Goal: Task Accomplishment & Management: Manage account settings

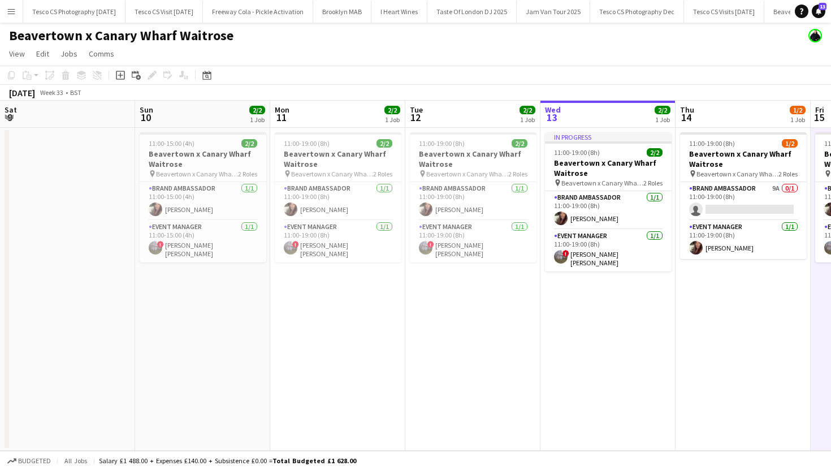
scroll to position [0, 389]
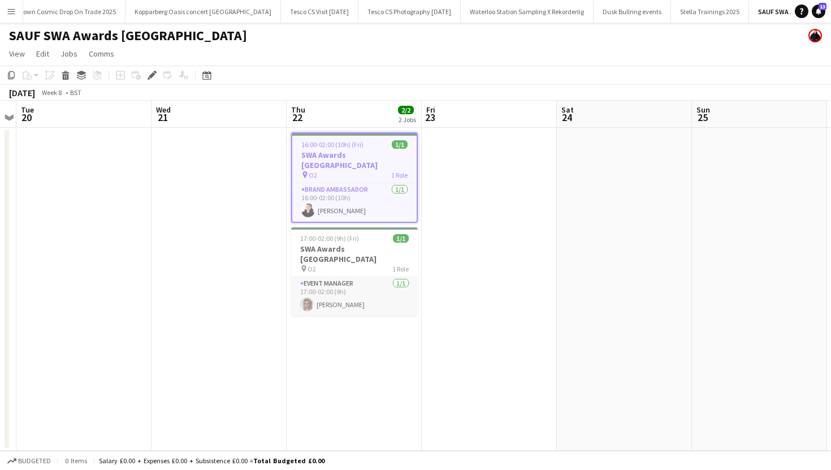
click at [385, 277] on app-card-role "Event Manager [DATE] 17:00-02:00 (9h) [PERSON_NAME]" at bounding box center [354, 296] width 127 height 38
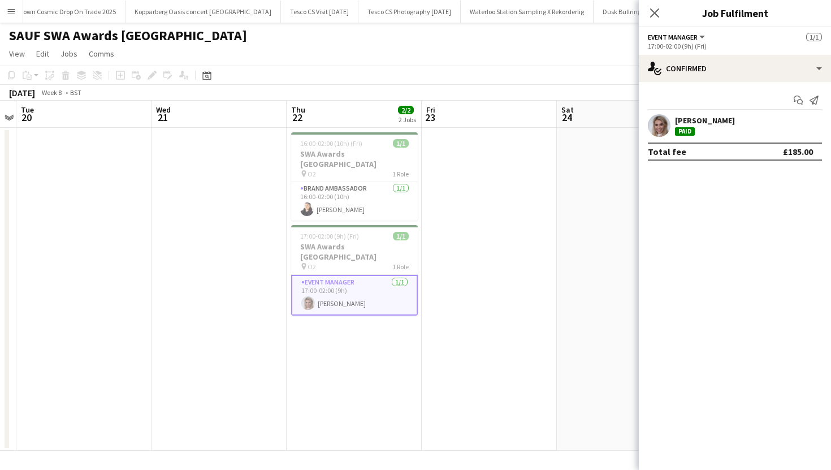
click at [659, 124] on app-user-avatar at bounding box center [659, 125] width 23 height 23
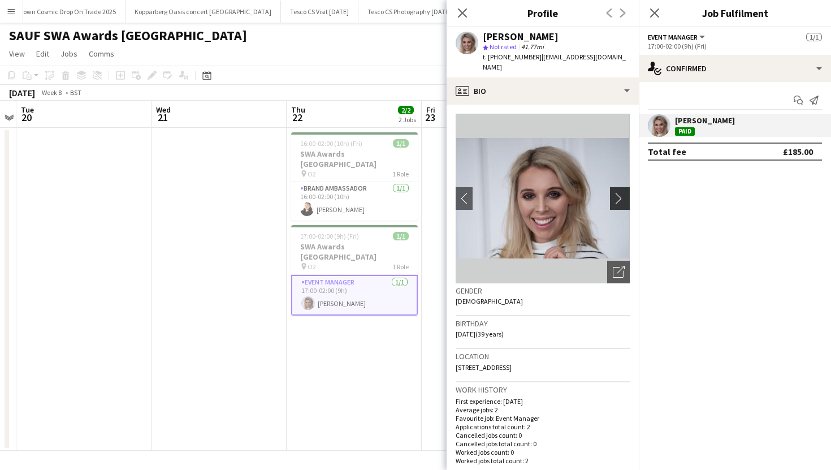
click at [623, 198] on button "chevron-right" at bounding box center [621, 198] width 23 height 23
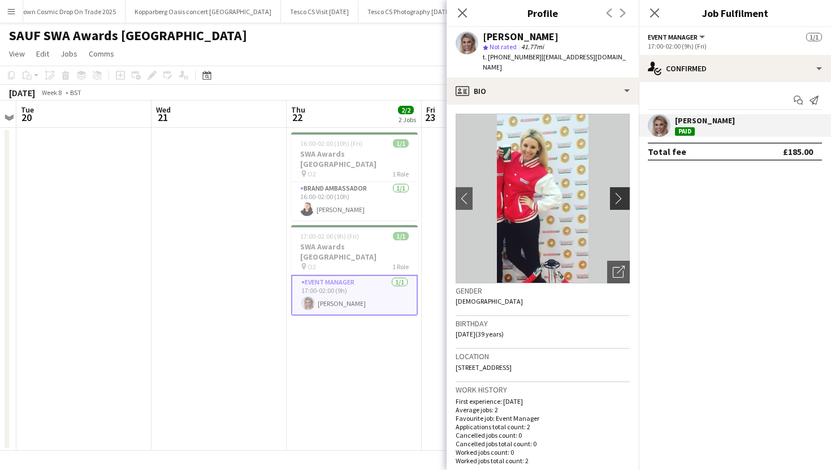
click at [623, 194] on button "chevron-right" at bounding box center [621, 198] width 23 height 23
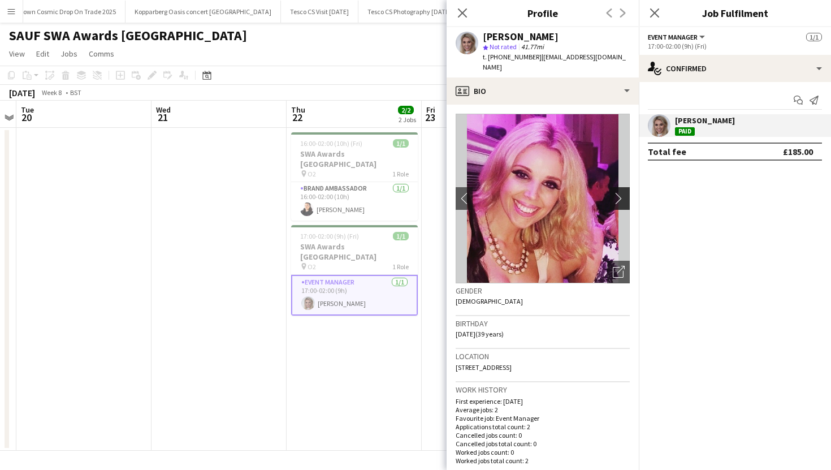
click at [623, 194] on button "chevron-right" at bounding box center [621, 198] width 23 height 23
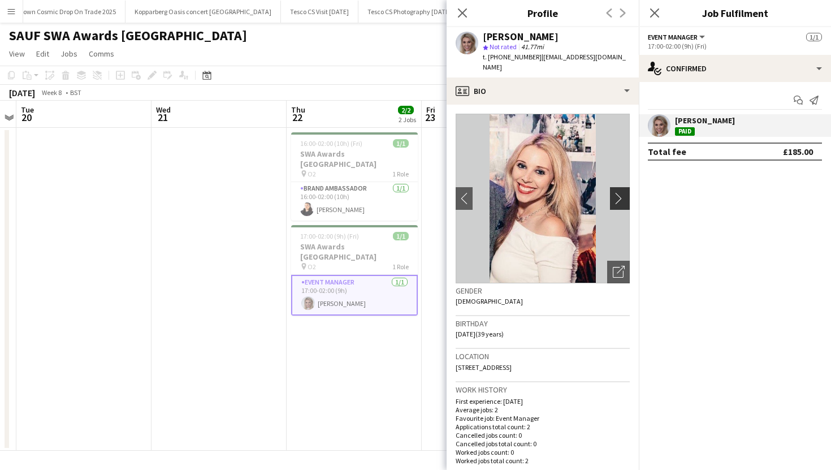
click at [623, 194] on button "chevron-right" at bounding box center [621, 198] width 23 height 23
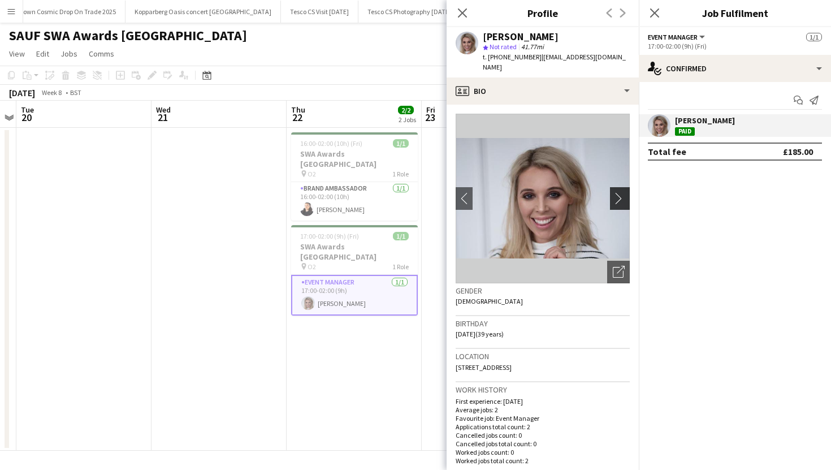
click at [623, 194] on button "chevron-right" at bounding box center [621, 198] width 23 height 23
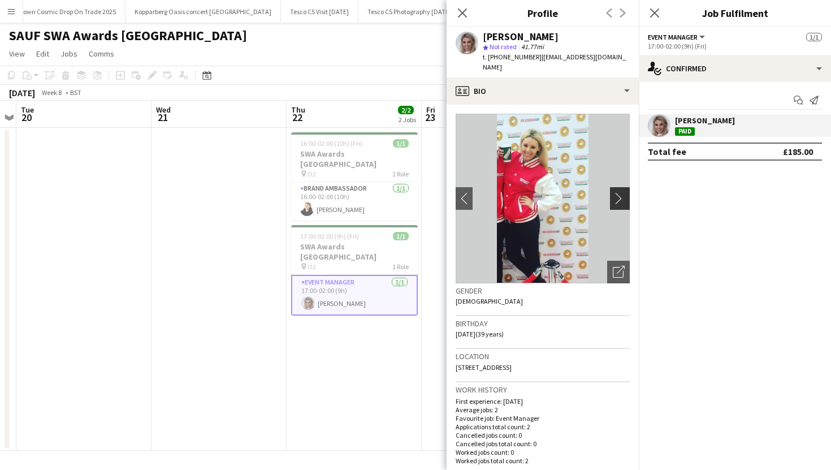
click at [623, 194] on button "chevron-right" at bounding box center [621, 198] width 23 height 23
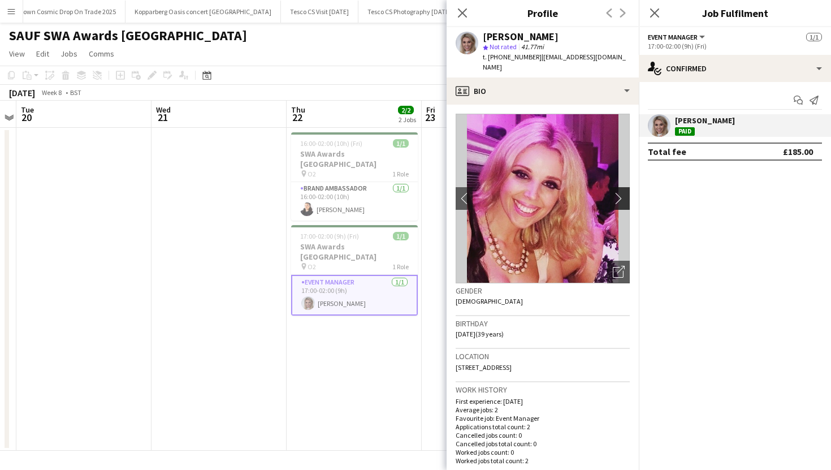
click at [623, 194] on button "chevron-right" at bounding box center [621, 198] width 23 height 23
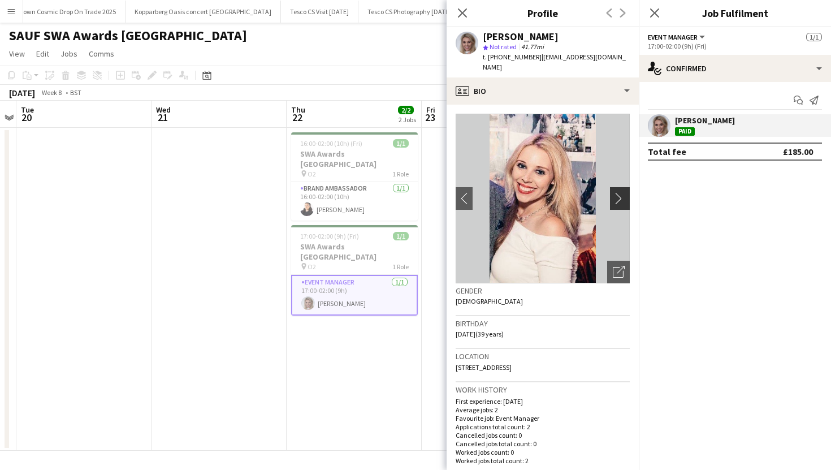
click at [623, 194] on button "chevron-right" at bounding box center [621, 198] width 23 height 23
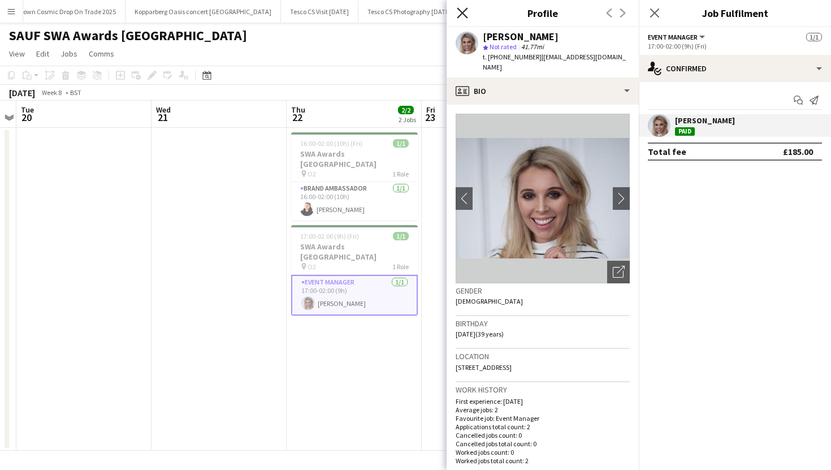
click at [463, 12] on icon at bounding box center [462, 12] width 11 height 11
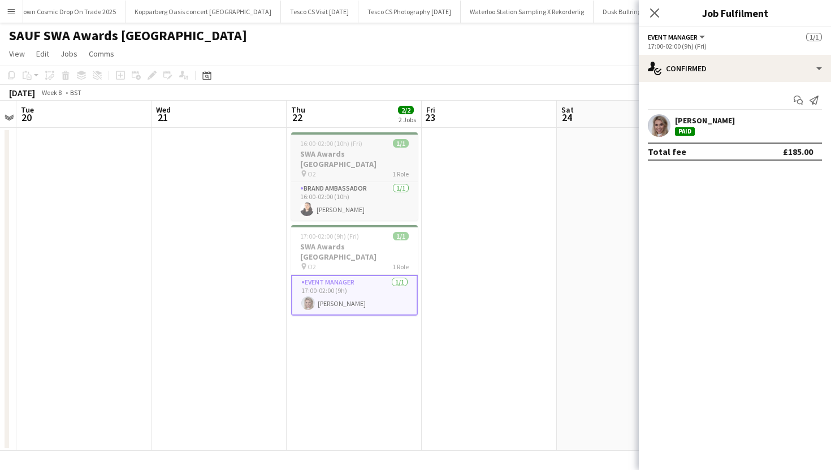
click at [357, 169] on div "pin O2 1 Role" at bounding box center [354, 173] width 127 height 9
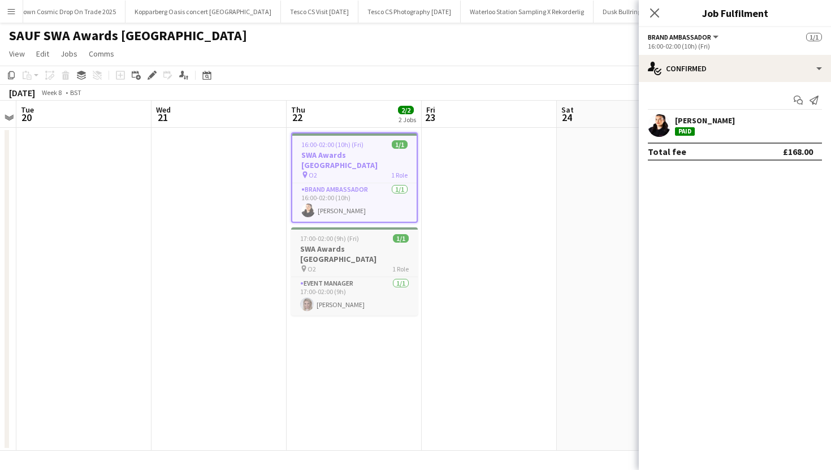
click at [364, 244] on h3 "SWA Awards [GEOGRAPHIC_DATA]" at bounding box center [354, 254] width 127 height 20
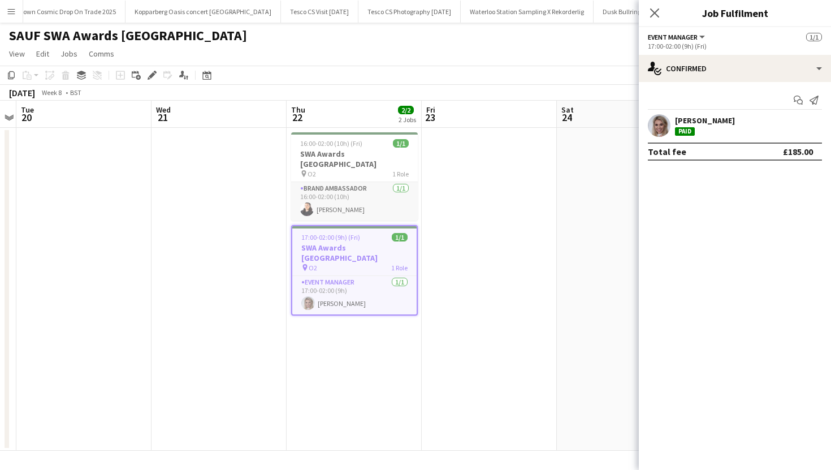
click at [349, 195] on app-card-role "Brand Ambassador [DATE] 16:00-02:00 (10h) [PERSON_NAME]" at bounding box center [354, 201] width 127 height 38
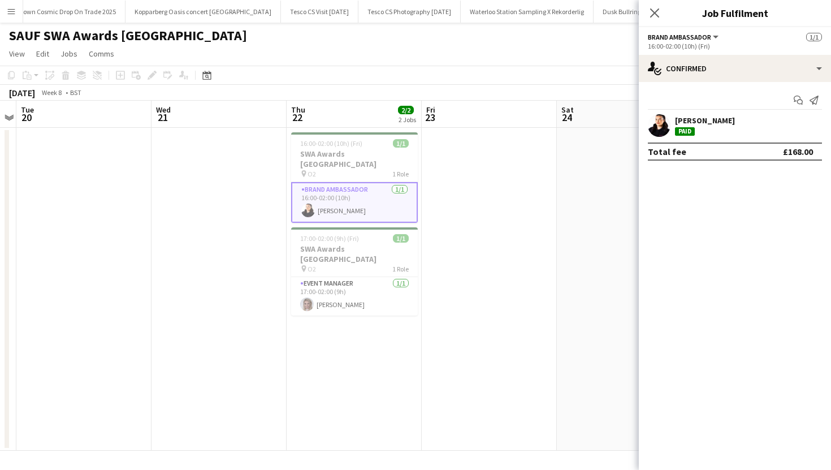
click at [662, 123] on app-user-avatar at bounding box center [659, 125] width 23 height 23
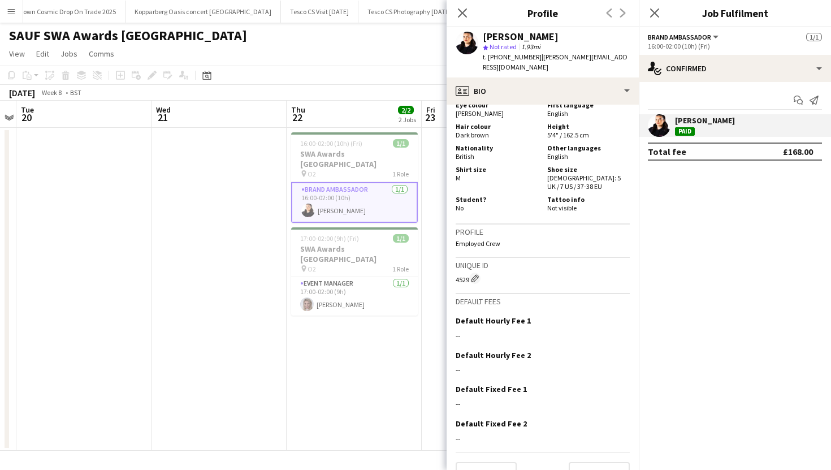
scroll to position [763, 0]
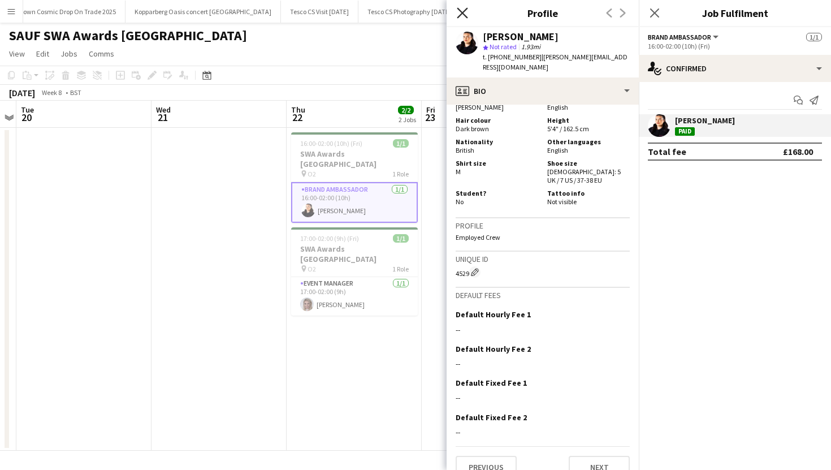
click at [465, 10] on icon at bounding box center [462, 12] width 11 height 11
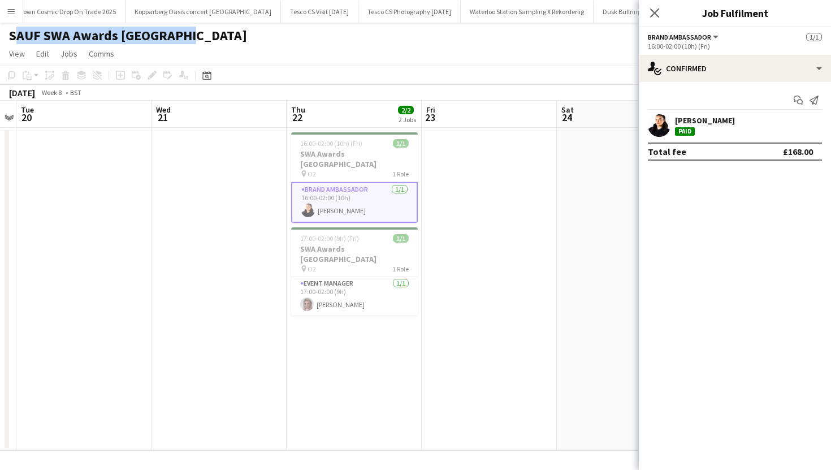
drag, startPoint x: 183, startPoint y: 35, endPoint x: 11, endPoint y: 33, distance: 171.9
click at [11, 33] on div "SAUF SWA Awards [GEOGRAPHIC_DATA]" at bounding box center [415, 33] width 831 height 21
